Goal: Find contact information: Find contact information

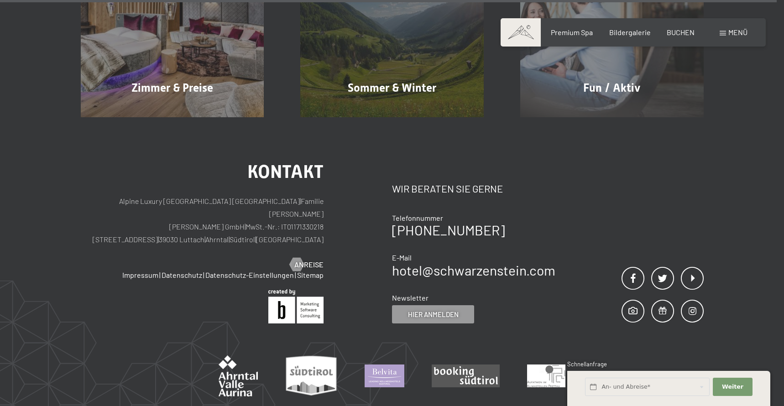
scroll to position [5050, 0]
click at [230, 195] on p "Alpine Luxury [GEOGRAPHIC_DATA] SCHWARZENSTEIN | Familie [PERSON_NAME] [PERSON_…" at bounding box center [202, 220] width 243 height 51
copy p "Luttach"
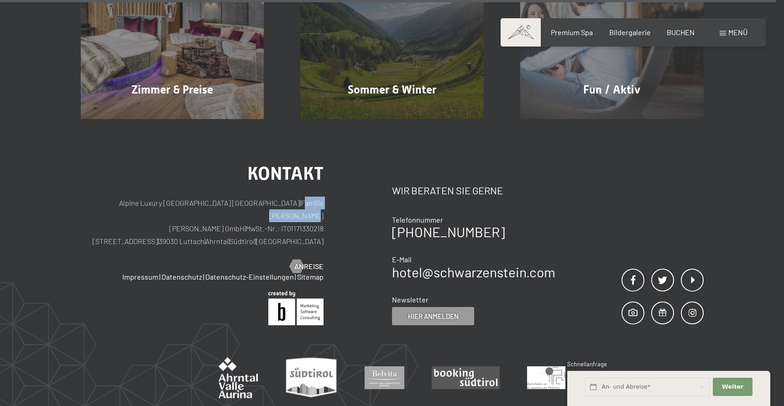
drag, startPoint x: 258, startPoint y: 115, endPoint x: 327, endPoint y: 117, distance: 69.4
click at [327, 165] on div "Kontakt Alpine Luxury SPA Resort SCHWARZENSTEIN | Familie [PERSON_NAME] [PERSON…" at bounding box center [237, 245] width 312 height 161
copy p "Familie [PERSON_NAME]"
click at [351, 165] on div "Kontakt Alpine Luxury SPA Resort SCHWARZENSTEIN | Familie [PERSON_NAME] [PERSON…" at bounding box center [237, 245] width 312 height 161
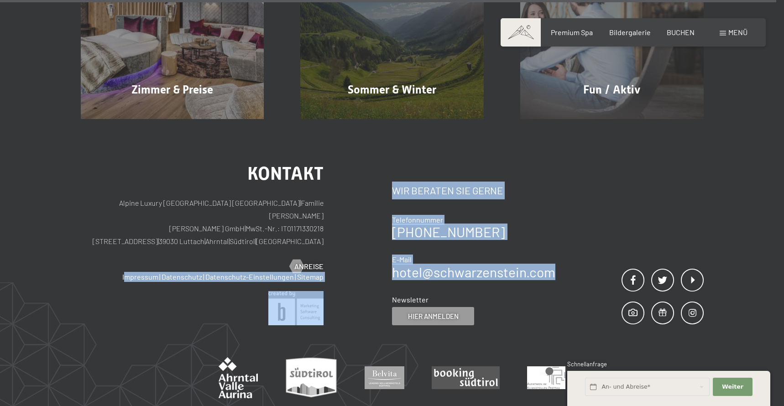
drag, startPoint x: 436, startPoint y: 185, endPoint x: 582, endPoint y: 183, distance: 146.0
click at [574, 183] on div "Kontakt Alpine Luxury [GEOGRAPHIC_DATA] SCHWARZENSTEIN | Familie [PERSON_NAME] …" at bounding box center [392, 245] width 623 height 161
drag, startPoint x: 582, startPoint y: 184, endPoint x: 573, endPoint y: 186, distance: 9.4
click at [582, 184] on div "Kontakt Wir beraten Sie gerne Telefonnummer [PHONE_NUMBER] E-Mail hotel@ no-spa…" at bounding box center [548, 245] width 312 height 161
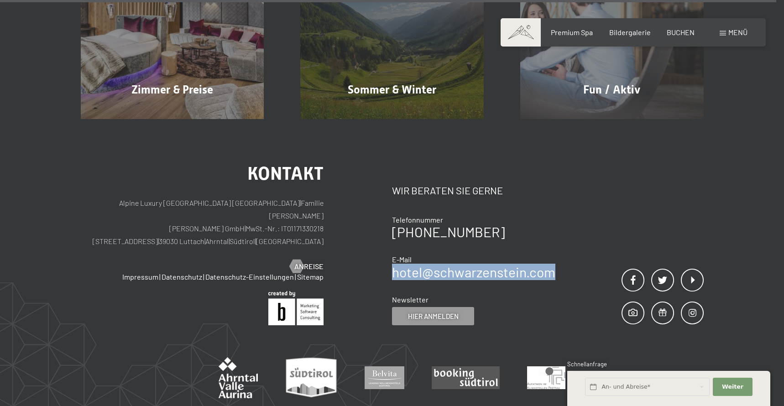
drag, startPoint x: 573, startPoint y: 186, endPoint x: 394, endPoint y: 186, distance: 178.9
click at [394, 186] on div "Kontakt Wir beraten Sie gerne Telefonnummer [PHONE_NUMBER] E-Mail hotel@ no-spa…" at bounding box center [548, 245] width 312 height 161
copy link "hotel@ no-spam. schwarzenstein. no-spam. com"
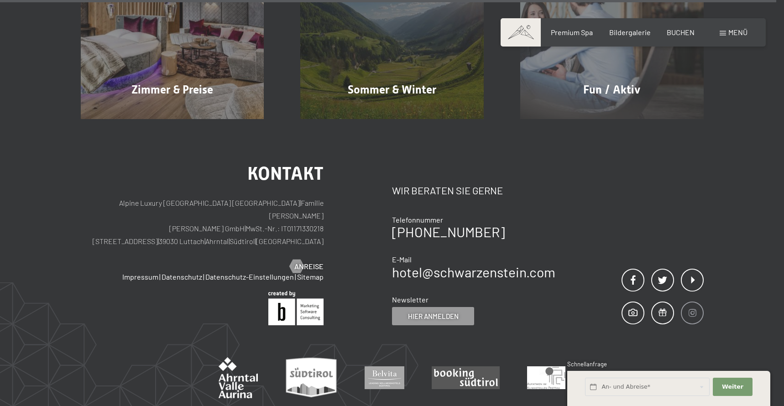
click at [691, 302] on span at bounding box center [692, 313] width 23 height 23
